Goal: Find specific page/section: Find specific page/section

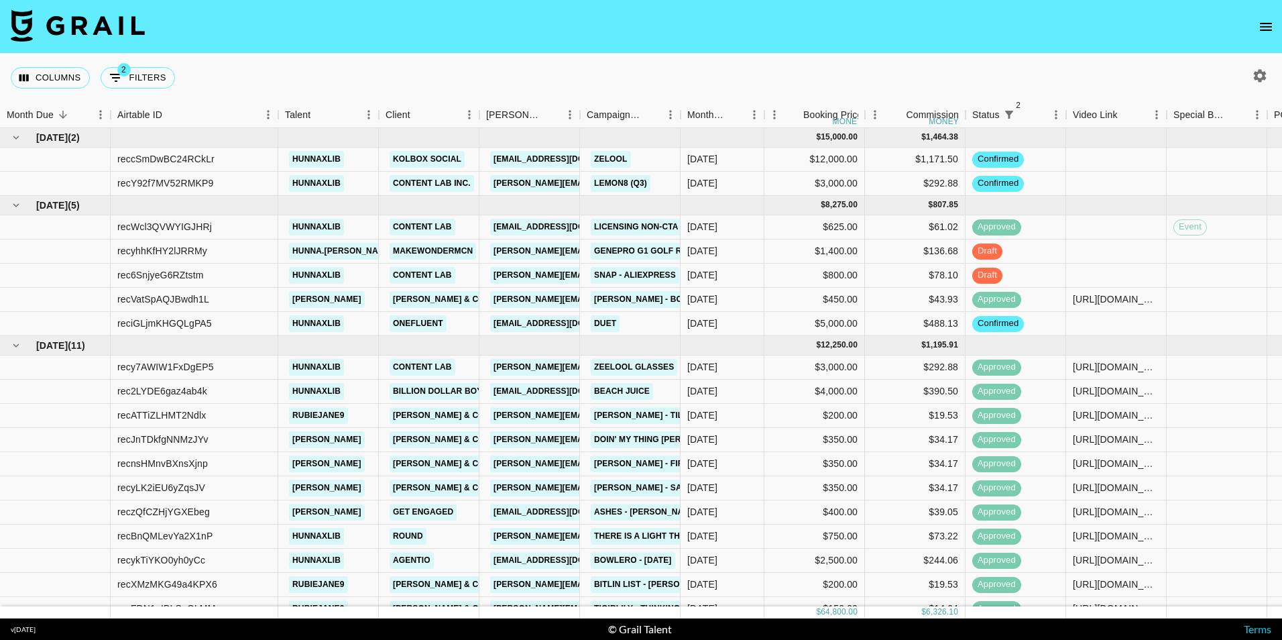
drag, startPoint x: 460, startPoint y: 62, endPoint x: 438, endPoint y: 58, distance: 21.8
click at [438, 58] on div "Columns 2 Filters + Booking" at bounding box center [641, 78] width 1282 height 48
click at [1270, 22] on icon "open drawer" at bounding box center [1266, 27] width 16 height 16
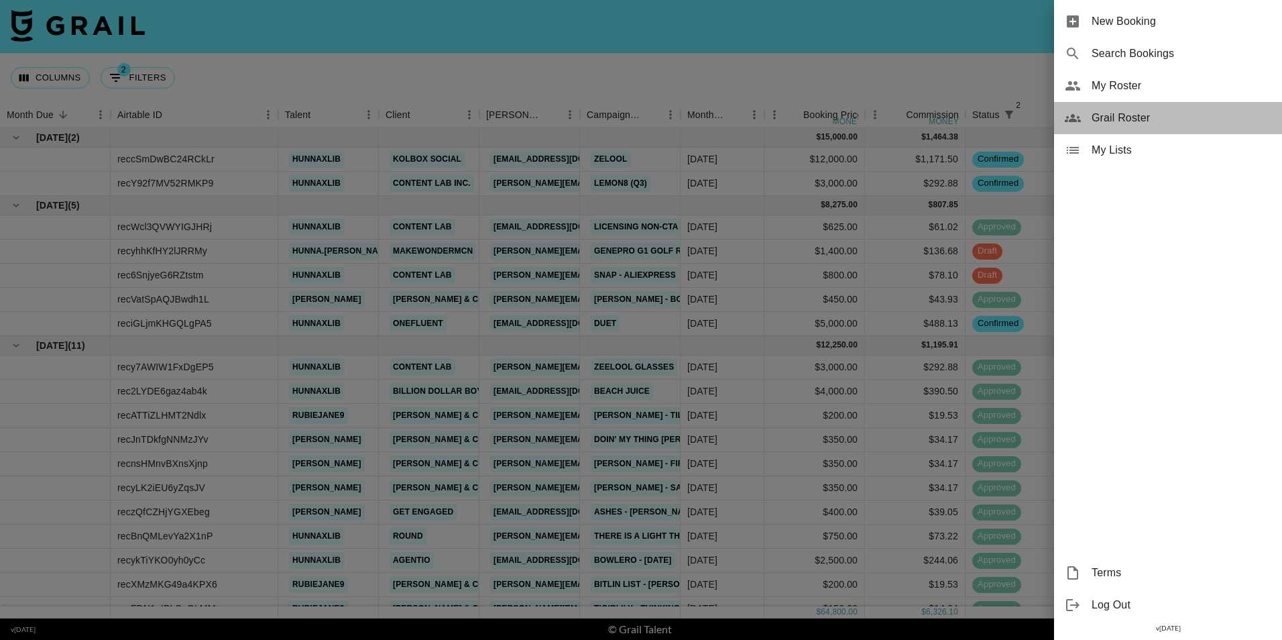
click at [1128, 117] on span "Grail Roster" at bounding box center [1181, 118] width 180 height 16
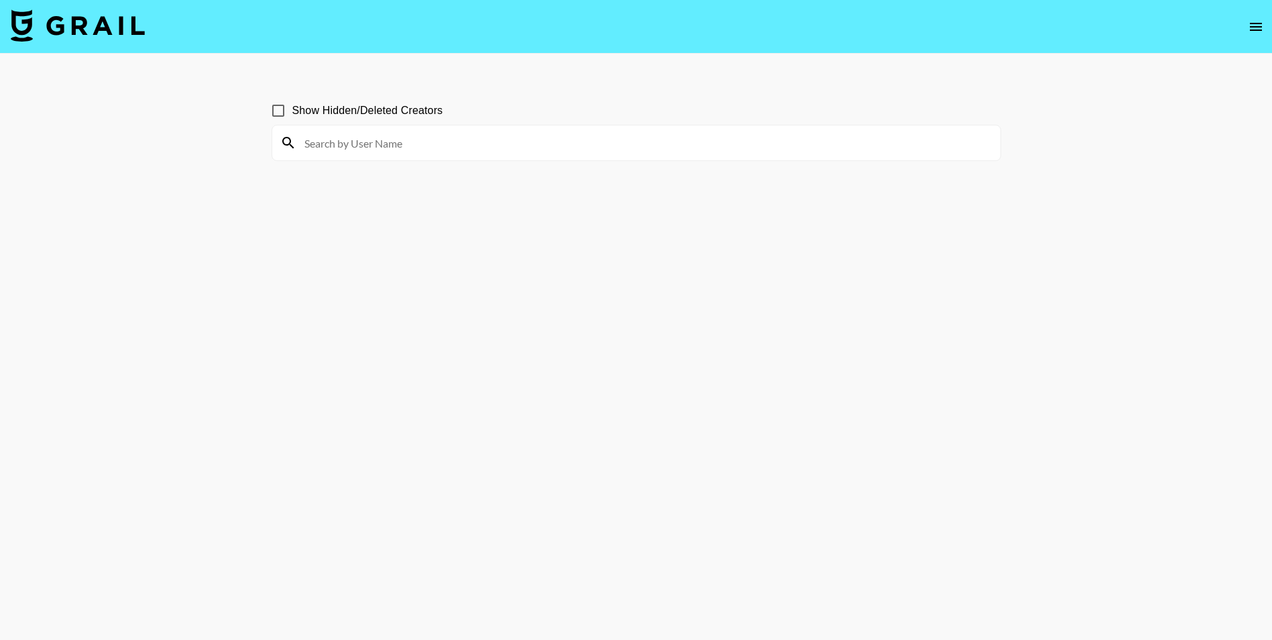
click at [1128, 117] on main "Show Hidden/Deleted Creators" at bounding box center [636, 352] width 1272 height 597
click at [522, 134] on input at bounding box center [644, 142] width 696 height 21
type input "chloesheets"
